Goal: Task Accomplishment & Management: Use online tool/utility

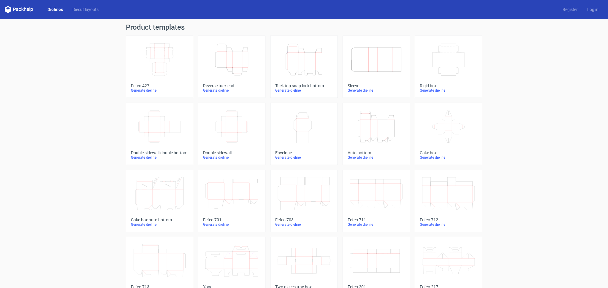
click at [85, 14] on div "Dielines Diecut layouts Register Log in" at bounding box center [304, 9] width 608 height 19
click at [86, 11] on link "Diecut layouts" at bounding box center [86, 10] width 36 height 6
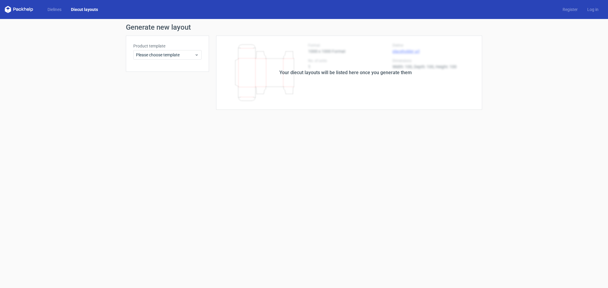
click at [329, 75] on div "Your diecut layouts will be listed here once you generate them" at bounding box center [345, 72] width 132 height 7
click at [187, 55] on span "Please choose template" at bounding box center [165, 55] width 58 height 6
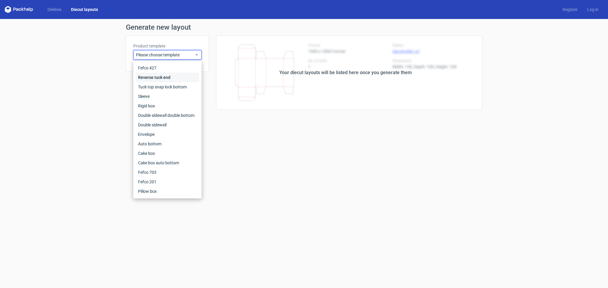
click at [180, 77] on div "Reverse tuck end" at bounding box center [167, 77] width 63 height 9
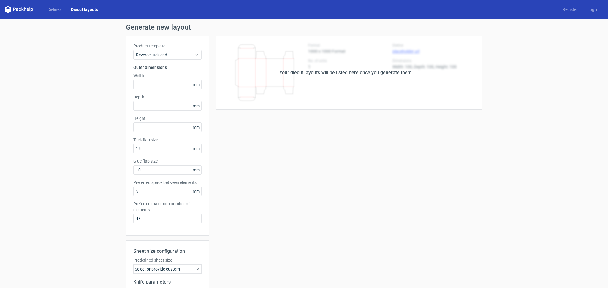
click at [61, 13] on div "Dielines Diecut layouts" at bounding box center [54, 9] width 98 height 7
click at [59, 12] on link "Dielines" at bounding box center [54, 10] width 23 height 6
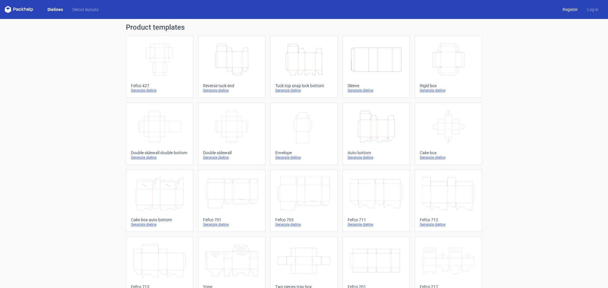
click at [568, 10] on link "Register" at bounding box center [570, 10] width 25 height 6
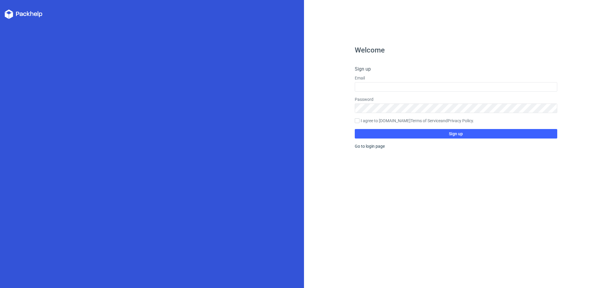
click at [405, 80] on label "Email" at bounding box center [456, 78] width 203 height 6
click at [404, 87] on input "text" at bounding box center [456, 86] width 203 height 9
click at [318, 108] on div "Welcome Sign up Email Password I agree to [DOMAIN_NAME] Terms of Service and Pr…" at bounding box center [456, 144] width 304 height 288
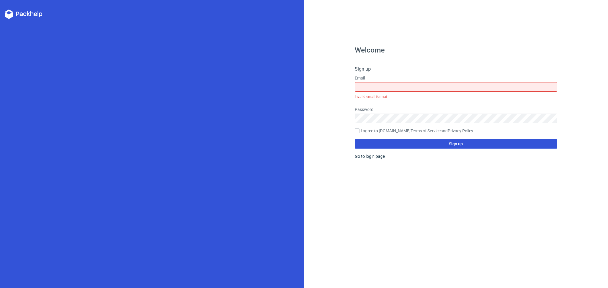
click at [426, 145] on button "Sign up" at bounding box center [456, 143] width 203 height 9
click at [387, 85] on input "text" at bounding box center [456, 86] width 203 height 9
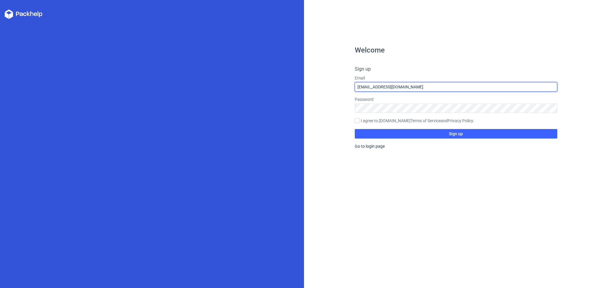
click at [360, 86] on input "[EMAIL_ADDRESS][DOMAIN_NAME]" at bounding box center [456, 86] width 203 height 9
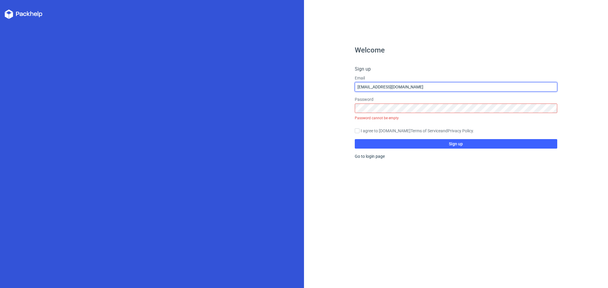
type input "[PERSON_NAME][EMAIL_ADDRESS][DOMAIN_NAME]"
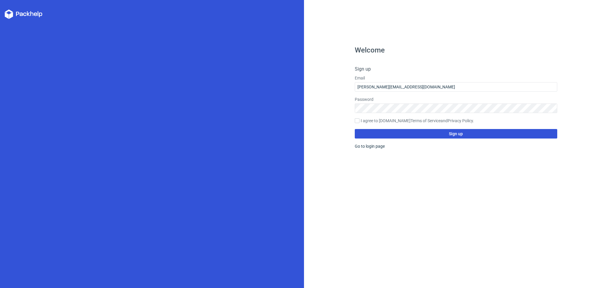
click at [374, 136] on button "Sign up" at bounding box center [456, 133] width 203 height 9
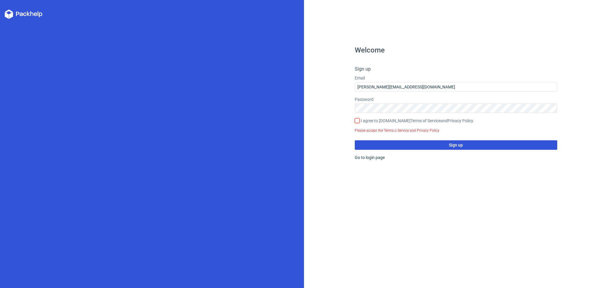
drag, startPoint x: 356, startPoint y: 120, endPoint x: 366, endPoint y: 136, distance: 18.8
click at [356, 120] on input "I agree to [DOMAIN_NAME] Terms of Service and Privacy Policy ." at bounding box center [357, 120] width 5 height 5
checkbox input "true"
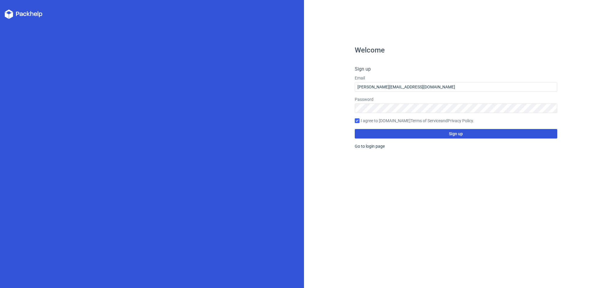
click at [409, 135] on button "Sign up" at bounding box center [456, 133] width 203 height 9
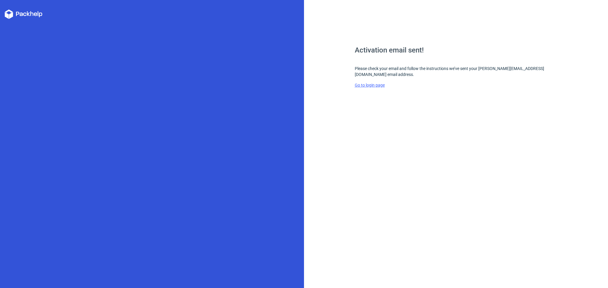
click at [377, 84] on link "Go to login page" at bounding box center [370, 85] width 30 height 5
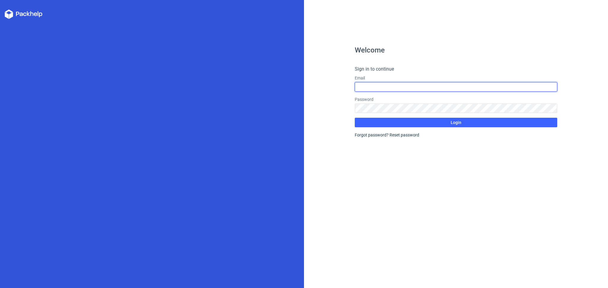
click at [377, 84] on input "text" at bounding box center [456, 86] width 203 height 9
click at [385, 87] on input "text" at bounding box center [456, 86] width 203 height 9
type input "[PERSON_NAME][EMAIL_ADDRESS][DOMAIN_NAME]"
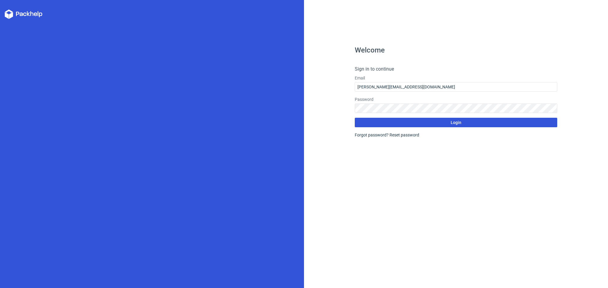
click at [467, 119] on button "Login" at bounding box center [456, 122] width 203 height 9
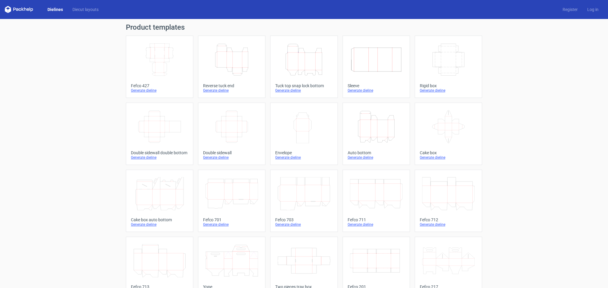
click at [74, 70] on div "Product templates Width Depth Height Fefco 427 Generate dieline Height Depth Wi…" at bounding box center [304, 195] width 608 height 352
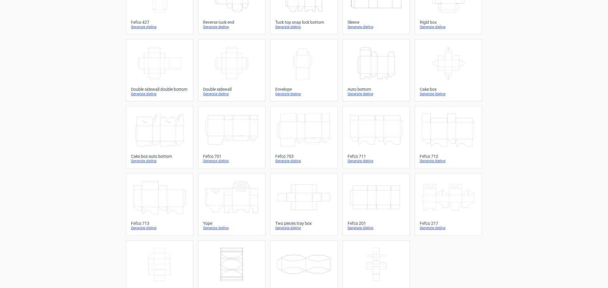
scroll to position [15, 0]
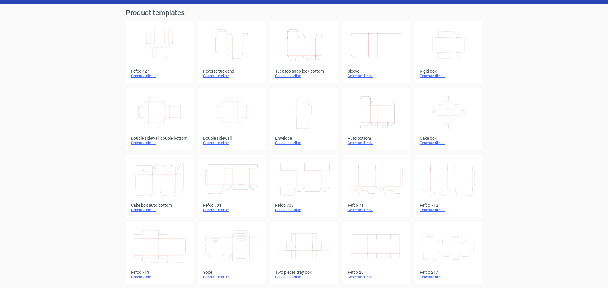
click at [300, 53] on icon "Height Depth Width" at bounding box center [303, 44] width 53 height 33
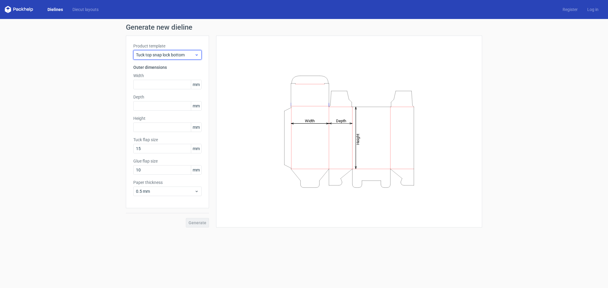
click at [171, 59] on div "Tuck top snap lock bottom" at bounding box center [167, 54] width 68 height 9
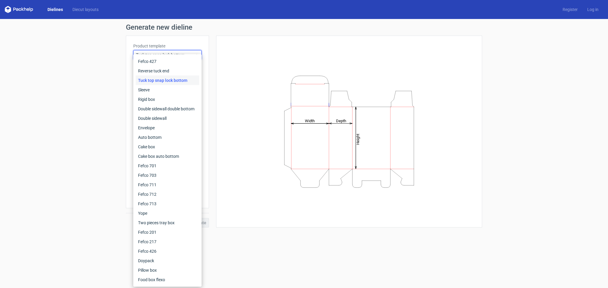
click at [110, 68] on div "Generate new dieline Product template Tuck top snap lock bottom Outer dimension…" at bounding box center [304, 125] width 608 height 213
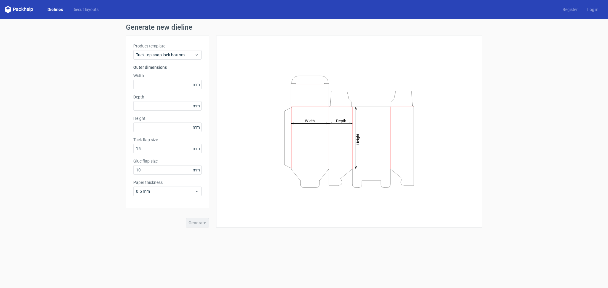
click at [55, 8] on link "Dielines" at bounding box center [55, 10] width 25 height 6
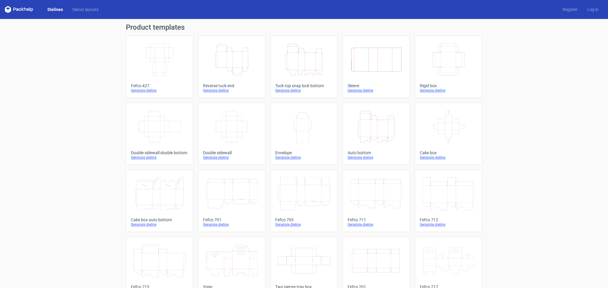
click at [90, 14] on div "Dielines Diecut layouts Register Log in" at bounding box center [304, 9] width 608 height 19
click at [90, 13] on div "Dielines Diecut layouts Register Log in" at bounding box center [304, 9] width 608 height 19
click at [81, 11] on link "Diecut layouts" at bounding box center [86, 10] width 36 height 6
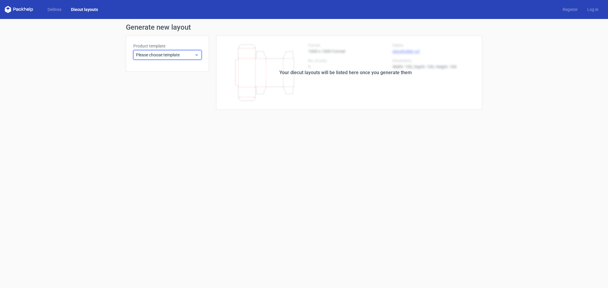
click at [169, 57] on span "Please choose template" at bounding box center [165, 55] width 58 height 6
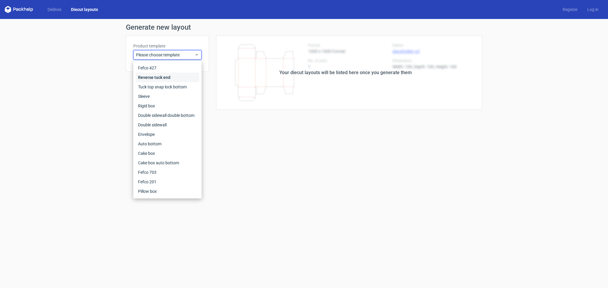
click at [158, 78] on div "Reverse tuck end" at bounding box center [167, 77] width 63 height 9
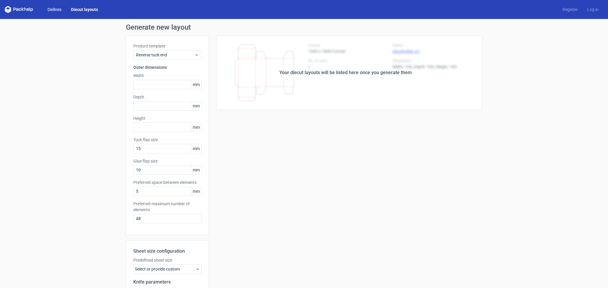
click at [58, 12] on link "Dielines" at bounding box center [54, 10] width 23 height 6
